Goal: Find specific fact: Find specific fact

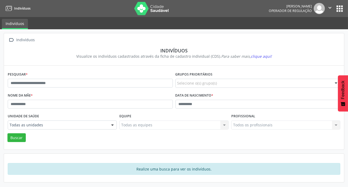
click at [222, 109] on div "Data de nascimento *" at bounding box center [258, 102] width 168 height 21
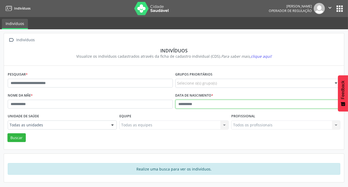
click at [228, 107] on input "text" at bounding box center [258, 104] width 165 height 9
type input "**********"
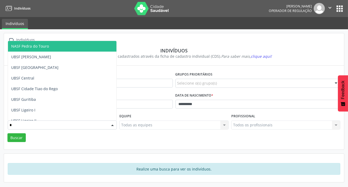
type input "**"
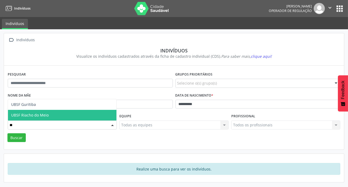
click at [57, 114] on span "UBSF Riacho do Meio" at bounding box center [62, 115] width 109 height 11
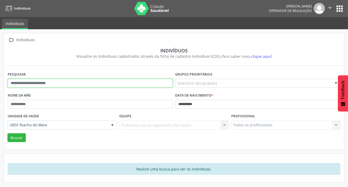
click at [60, 84] on input "text" at bounding box center [90, 83] width 165 height 9
click at [7, 133] on button "Buscar" at bounding box center [16, 137] width 18 height 9
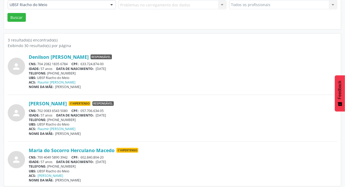
scroll to position [123, 0]
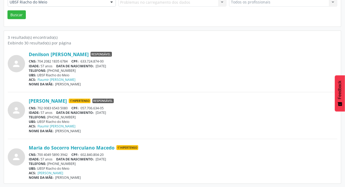
drag, startPoint x: 38, startPoint y: 154, endPoint x: 69, endPoint y: 153, distance: 30.6
click at [69, 153] on div "CNS: 700 4049 5890 3942 CPF: 602.840.804-20" at bounding box center [183, 154] width 308 height 5
copy div "700 4049 5890 3942"
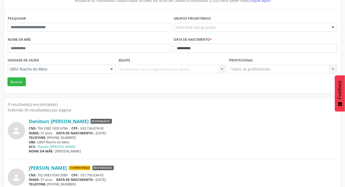
scroll to position [0, 0]
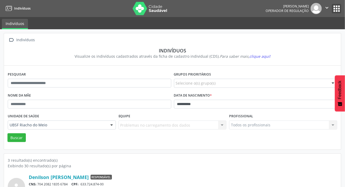
drag, startPoint x: 335, startPoint y: 5, endPoint x: 328, endPoint y: 14, distance: 11.3
click at [335, 6] on button "apps" at bounding box center [335, 8] width 9 height 9
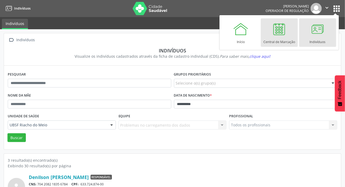
click at [282, 39] on div "Central de Marcação" at bounding box center [279, 40] width 32 height 7
